Goal: Check status

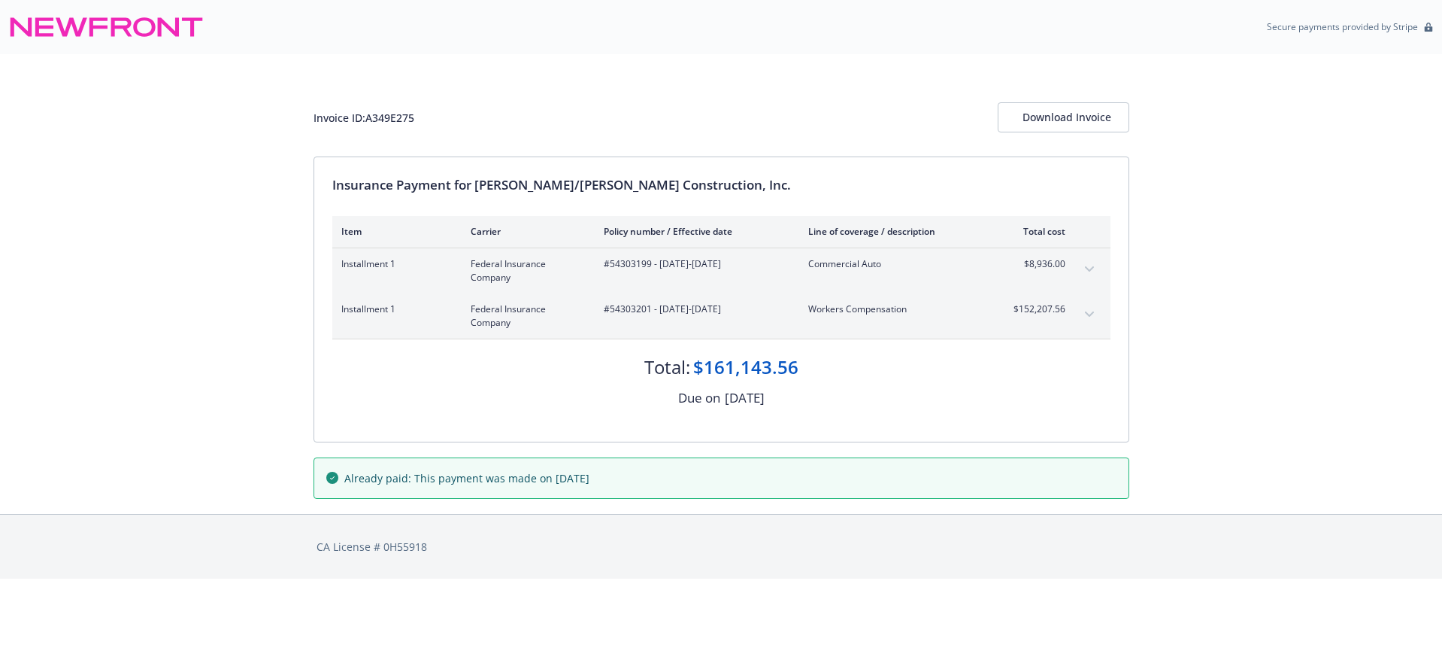
click at [1094, 263] on button "expand content" at bounding box center [1090, 269] width 24 height 24
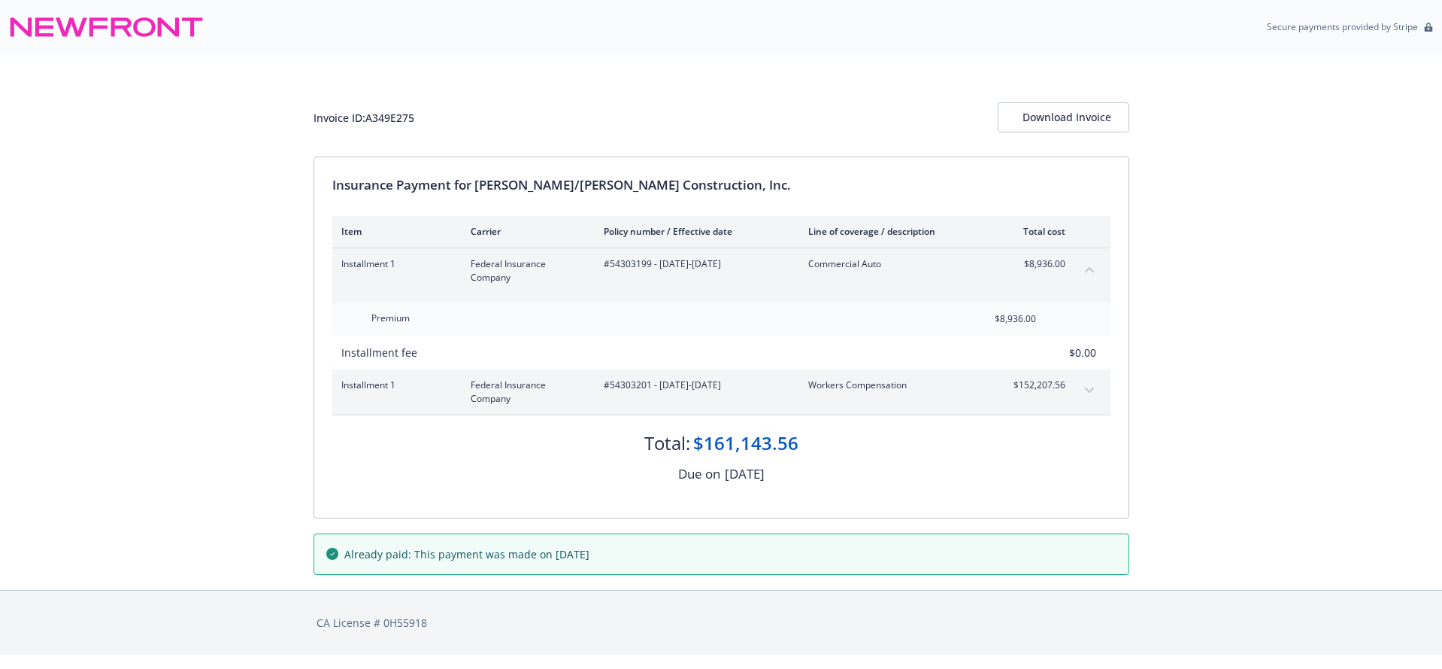
click at [1088, 388] on icon "expand content" at bounding box center [1089, 390] width 9 height 6
